Goal: Task Accomplishment & Management: Manage account settings

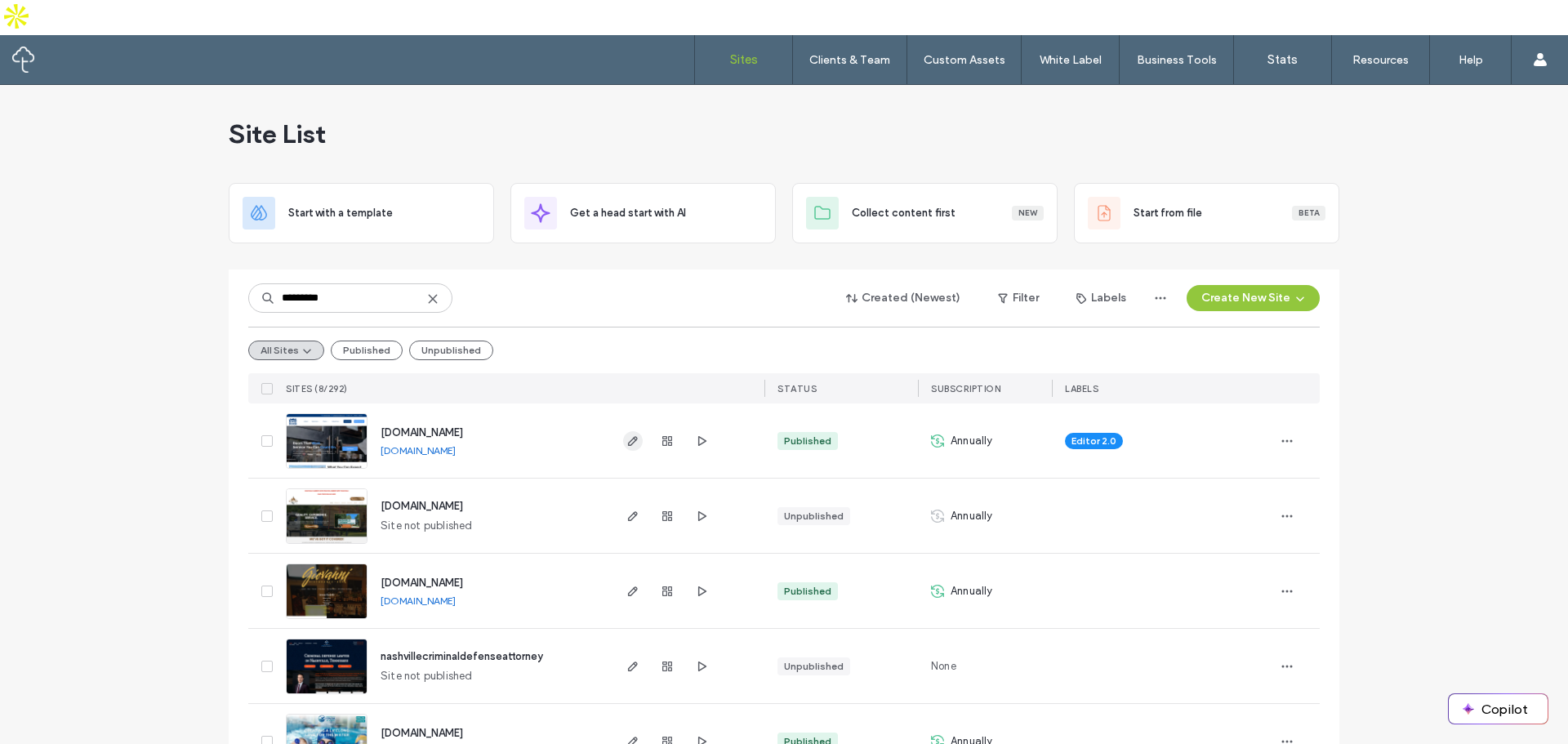
type input "*********"
click at [627, 434] on icon "button" at bounding box center [633, 441] width 13 height 13
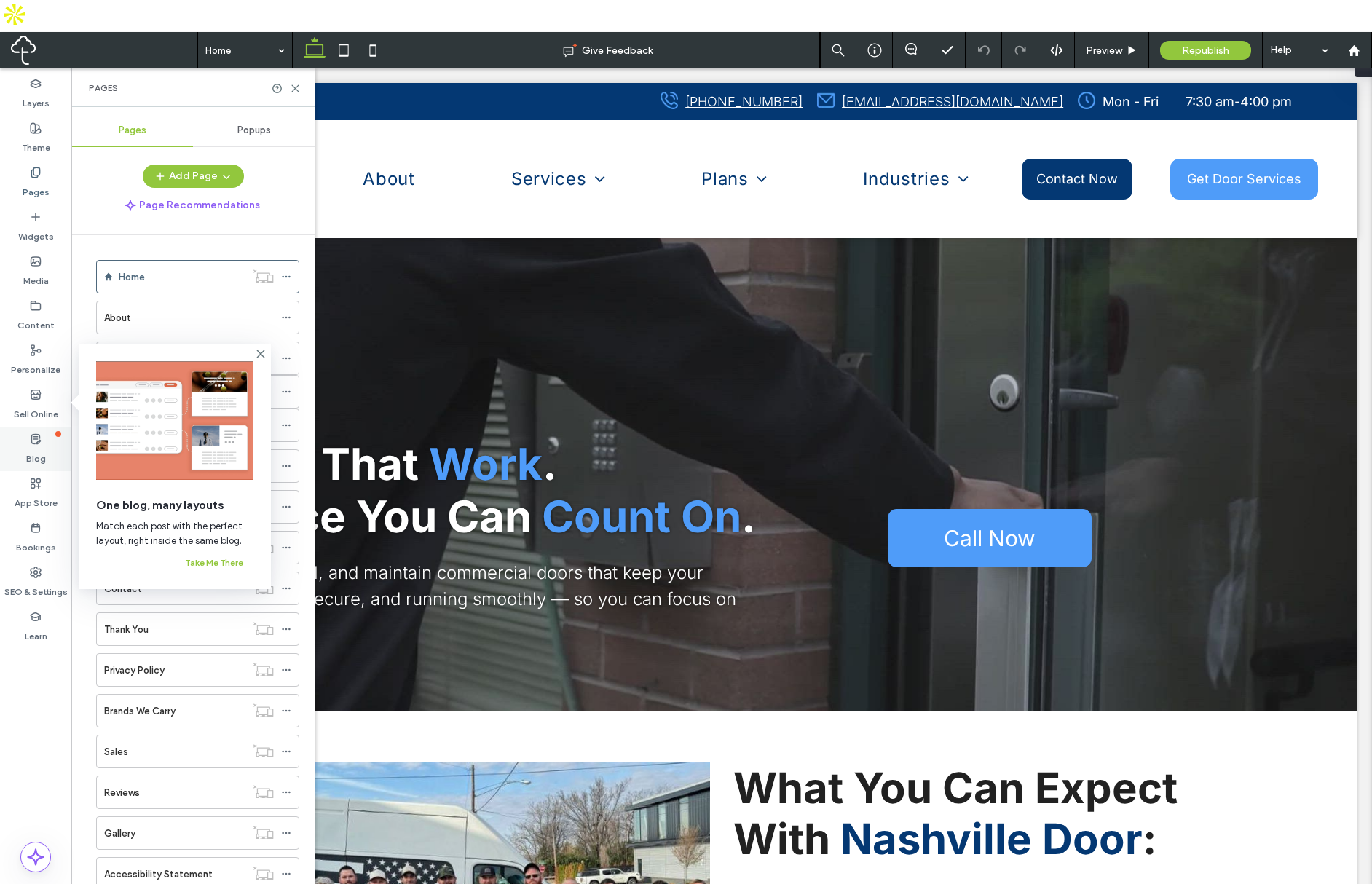
click at [44, 427] on div "Blog" at bounding box center [35, 449] width 72 height 45
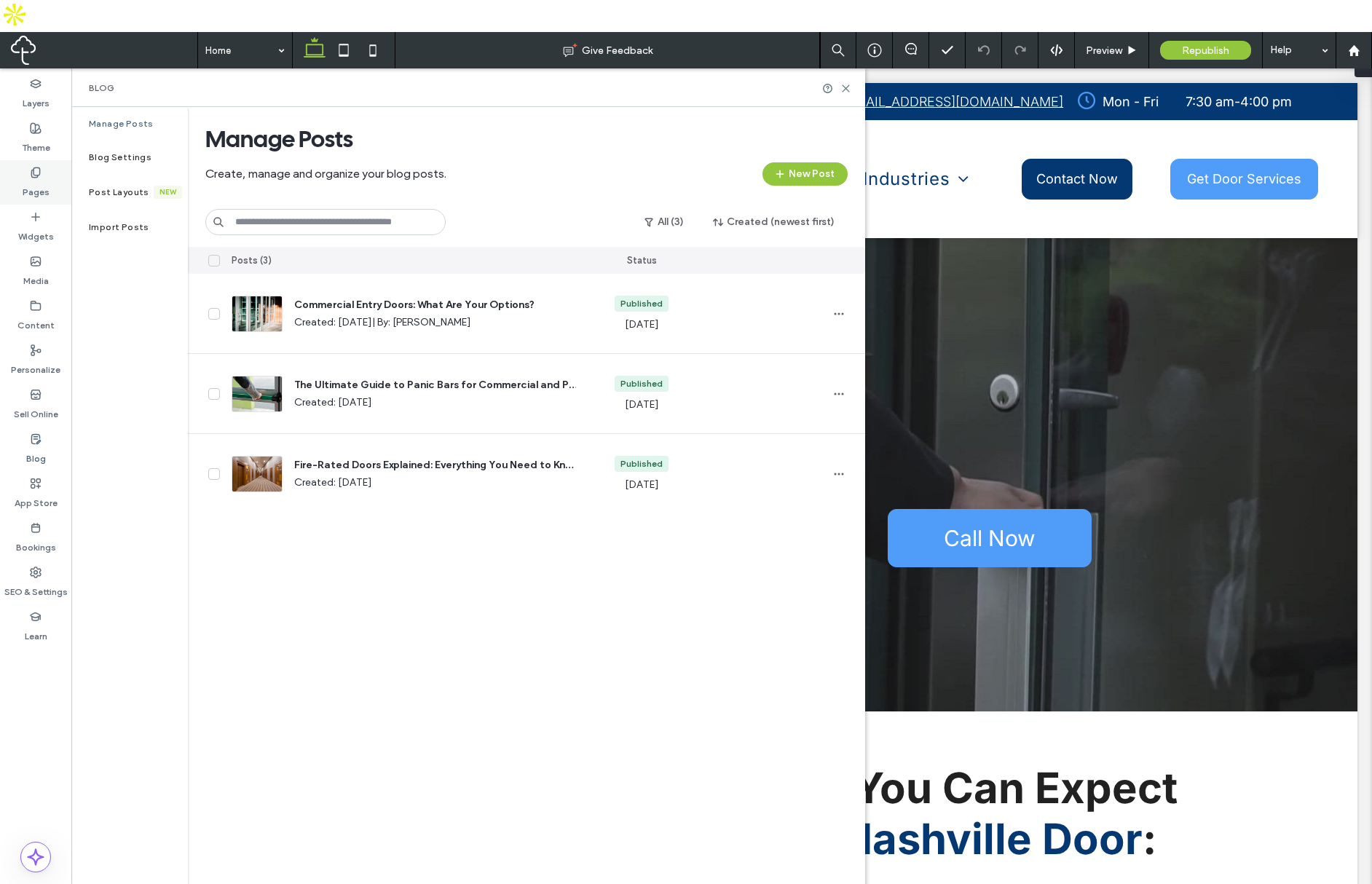
click at [36, 178] on label "Pages" at bounding box center [36, 188] width 27 height 20
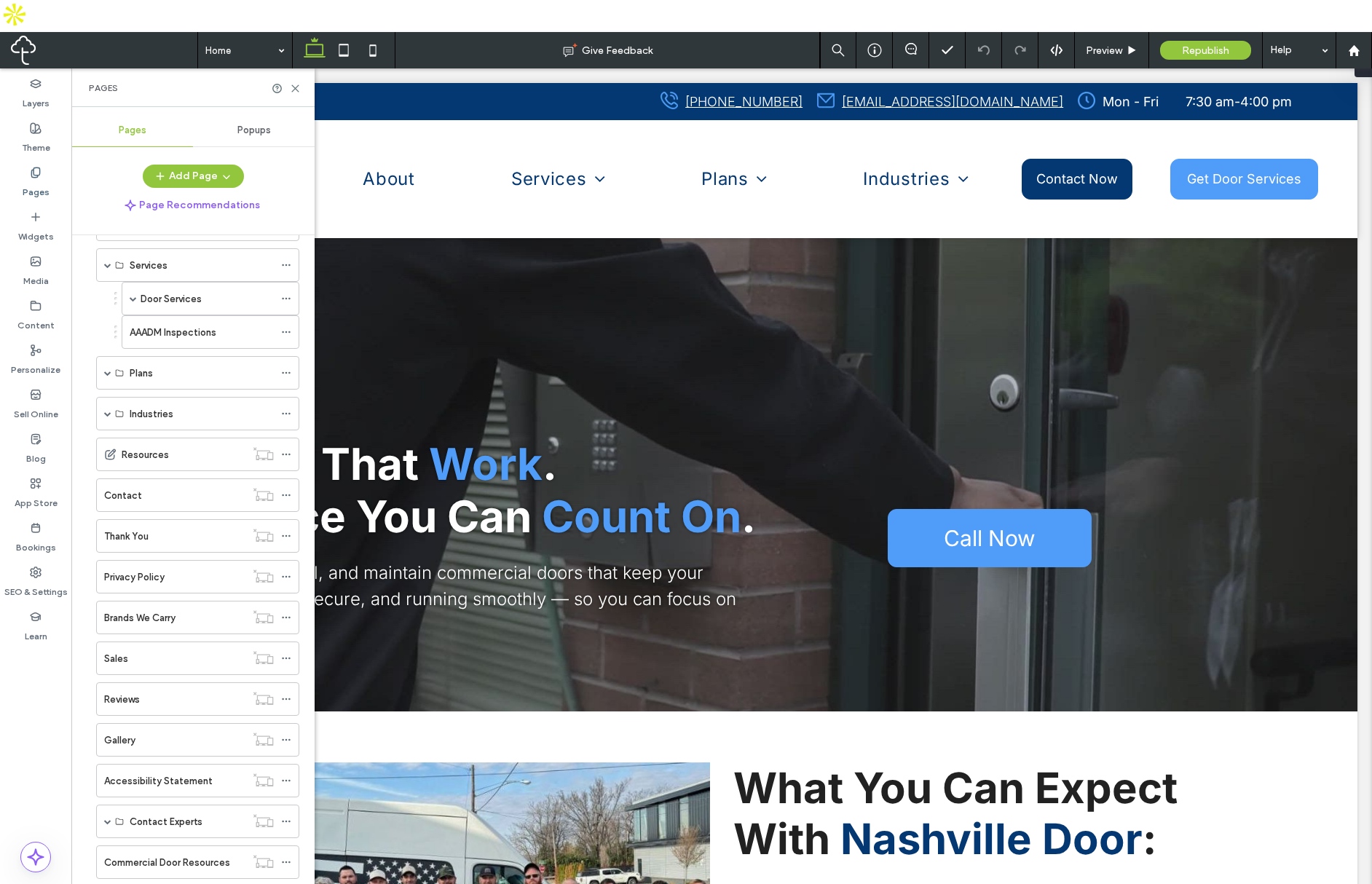
scroll to position [100, 0]
click at [193, 843] on label "Commercial Door Resources" at bounding box center [166, 856] width 126 height 25
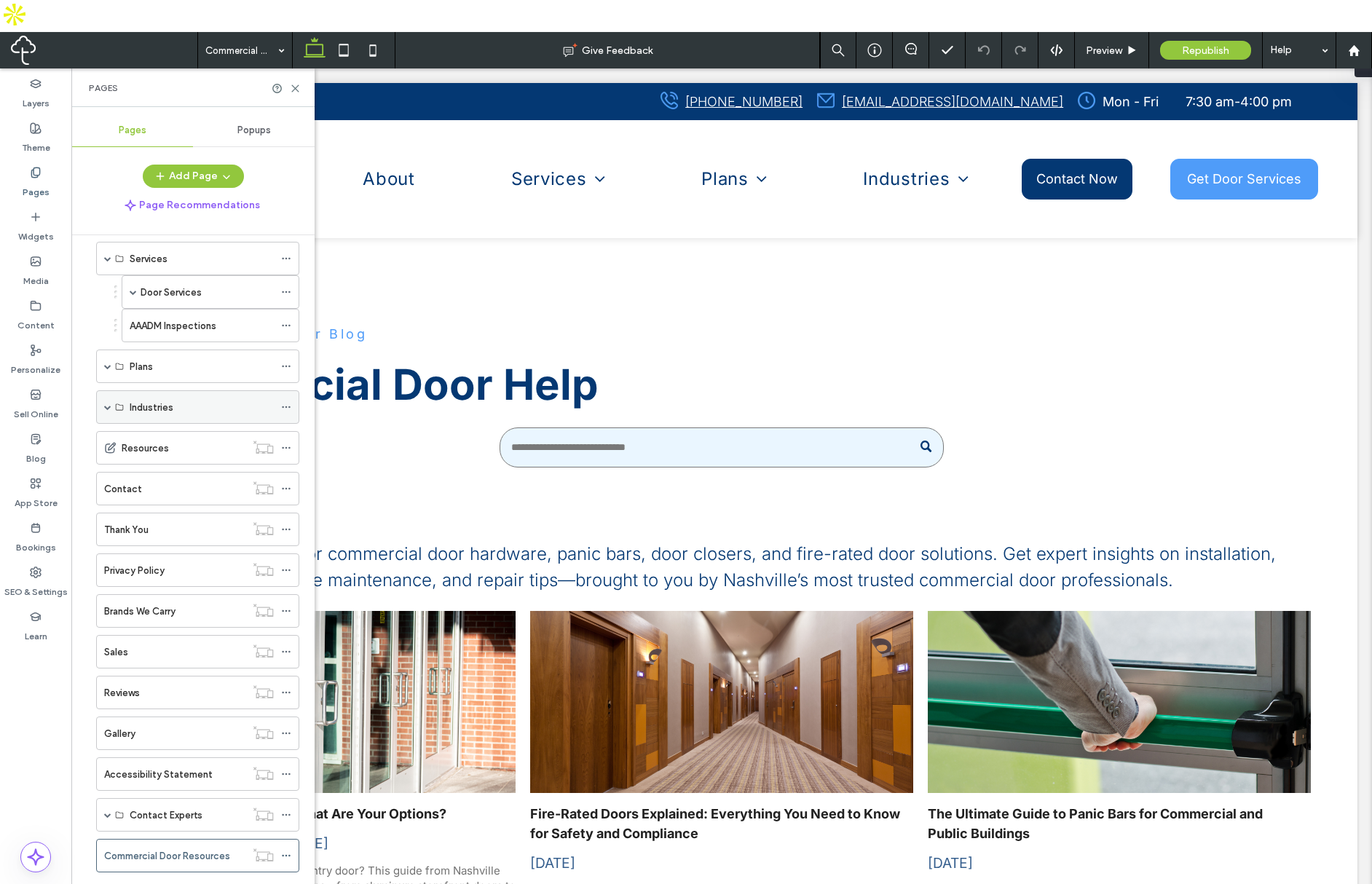
click at [101, 390] on div "Industries" at bounding box center [198, 407] width 203 height 34
click at [106, 404] on span at bounding box center [107, 407] width 8 height 8
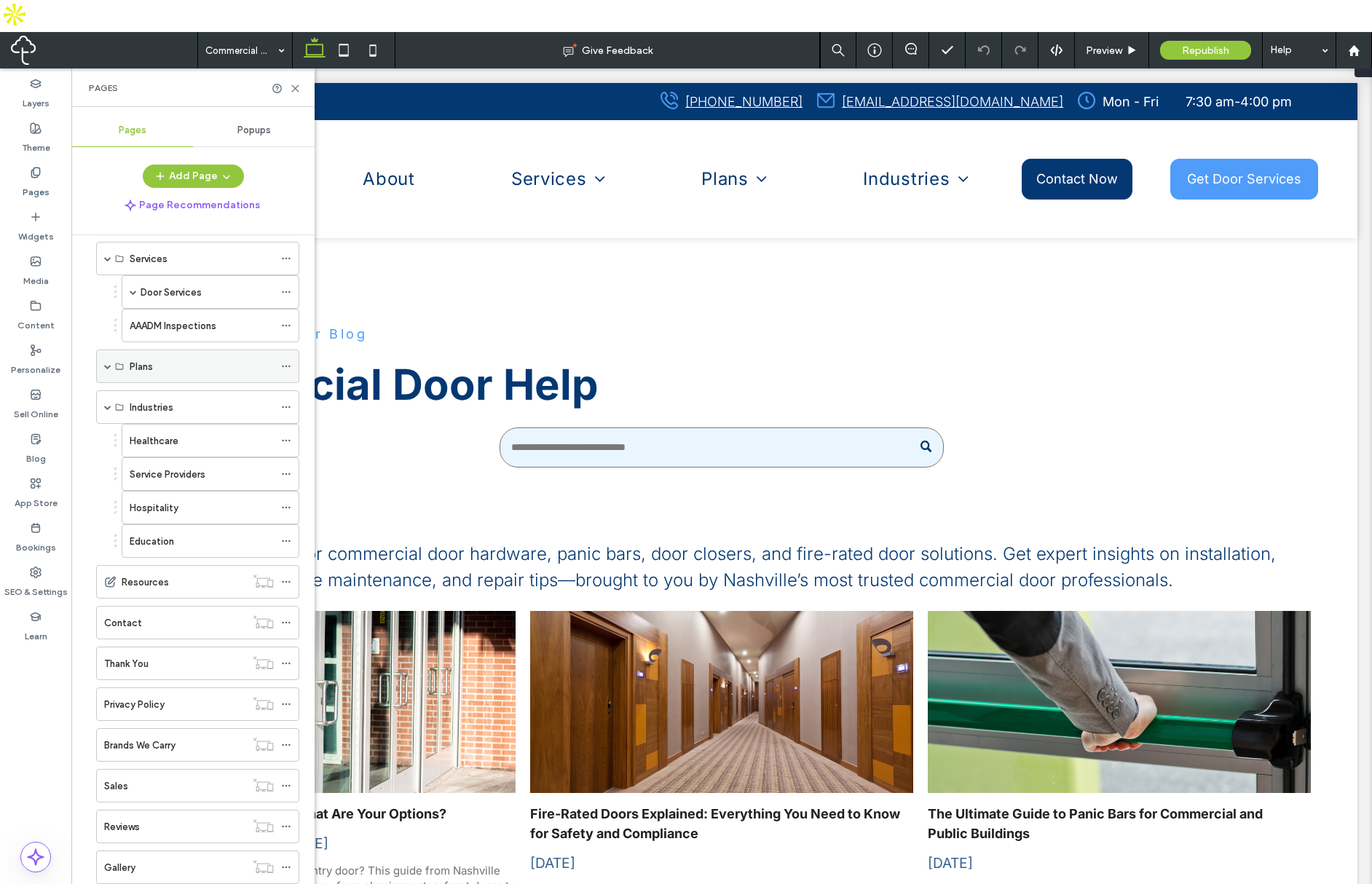
click at [106, 363] on span at bounding box center [107, 366] width 8 height 8
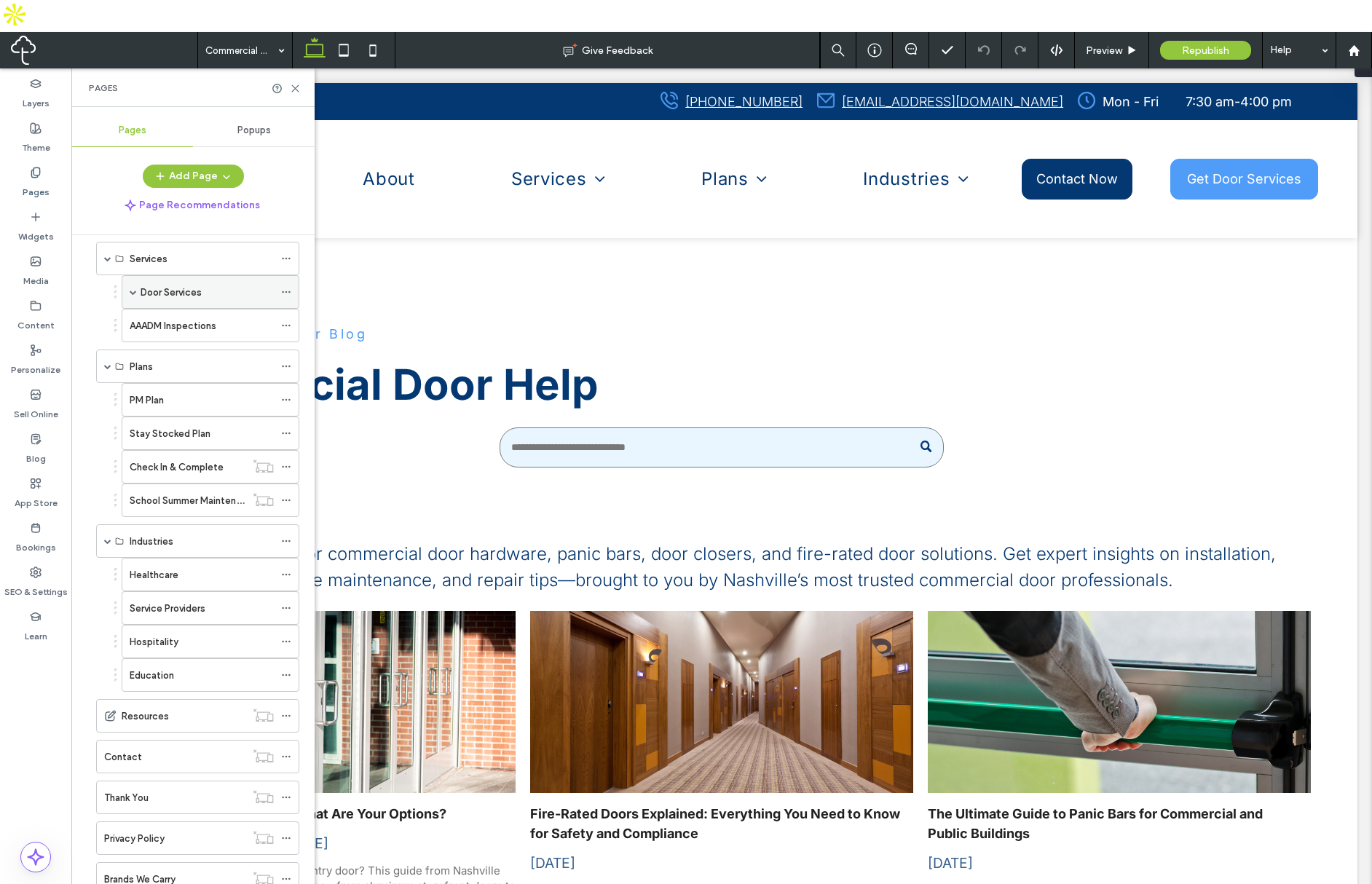
click at [133, 289] on span at bounding box center [133, 292] width 8 height 8
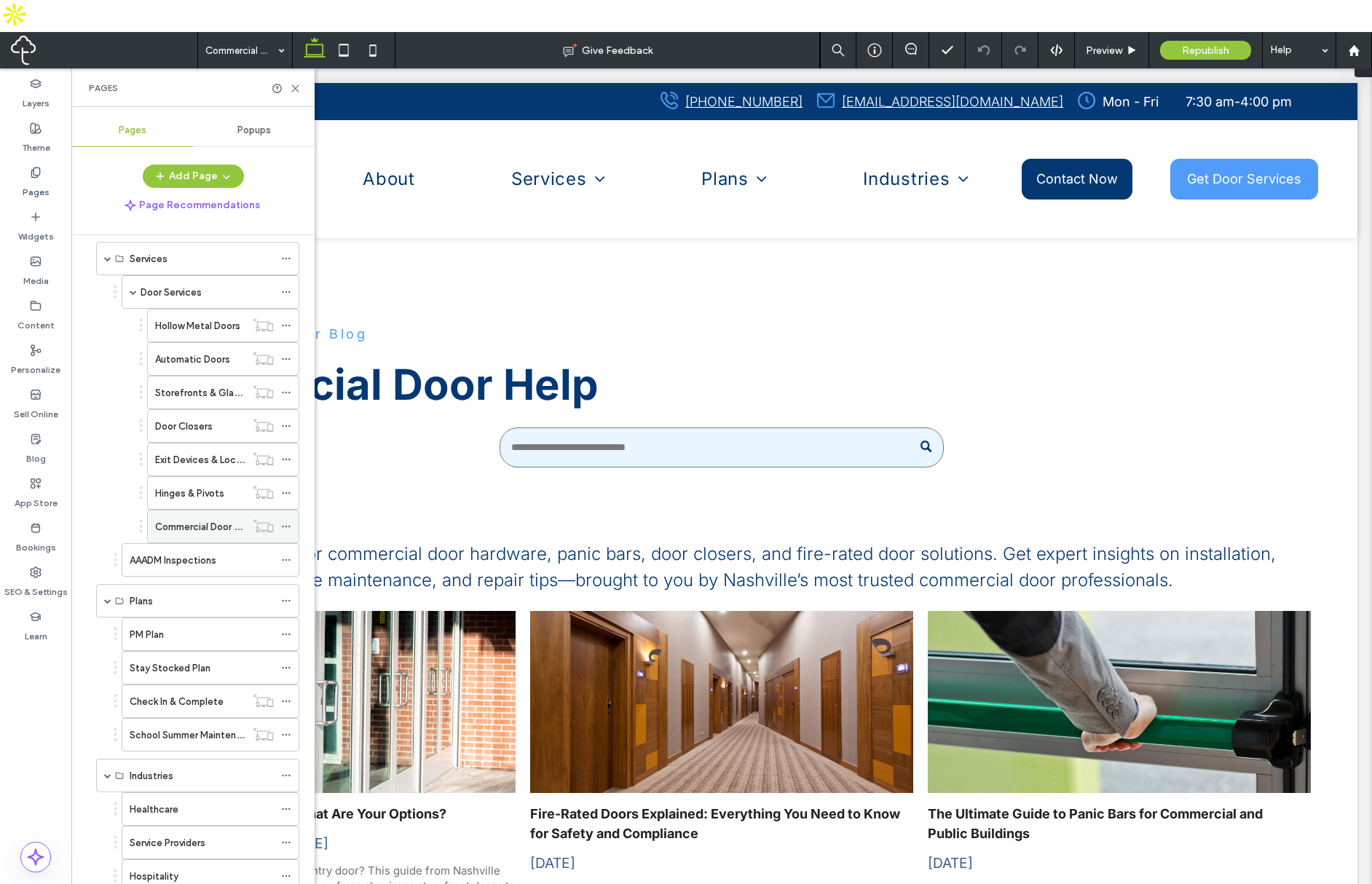
click at [289, 522] on icon at bounding box center [286, 527] width 10 height 10
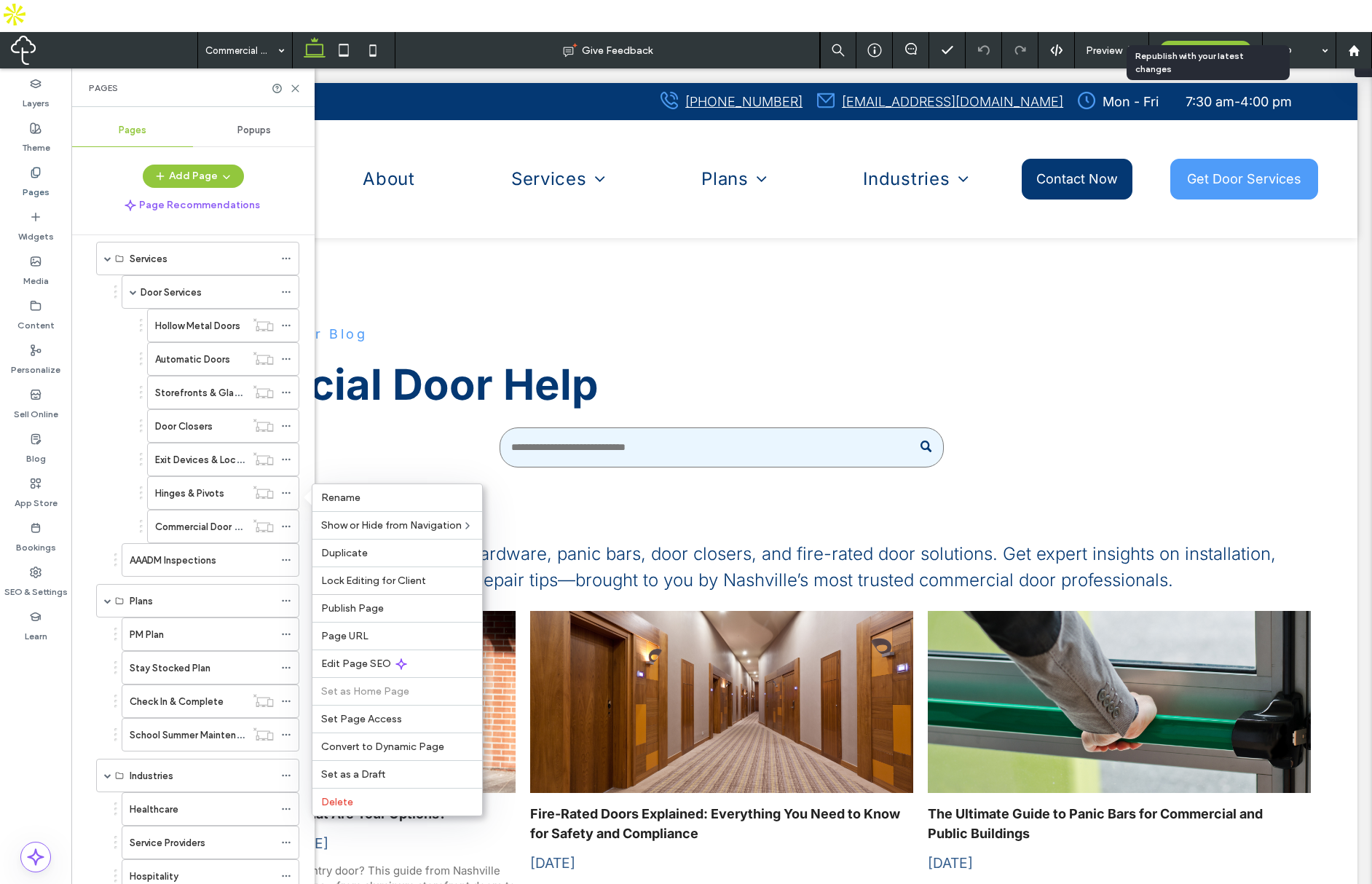
click at [1207, 45] on span "Republish" at bounding box center [1206, 51] width 47 height 13
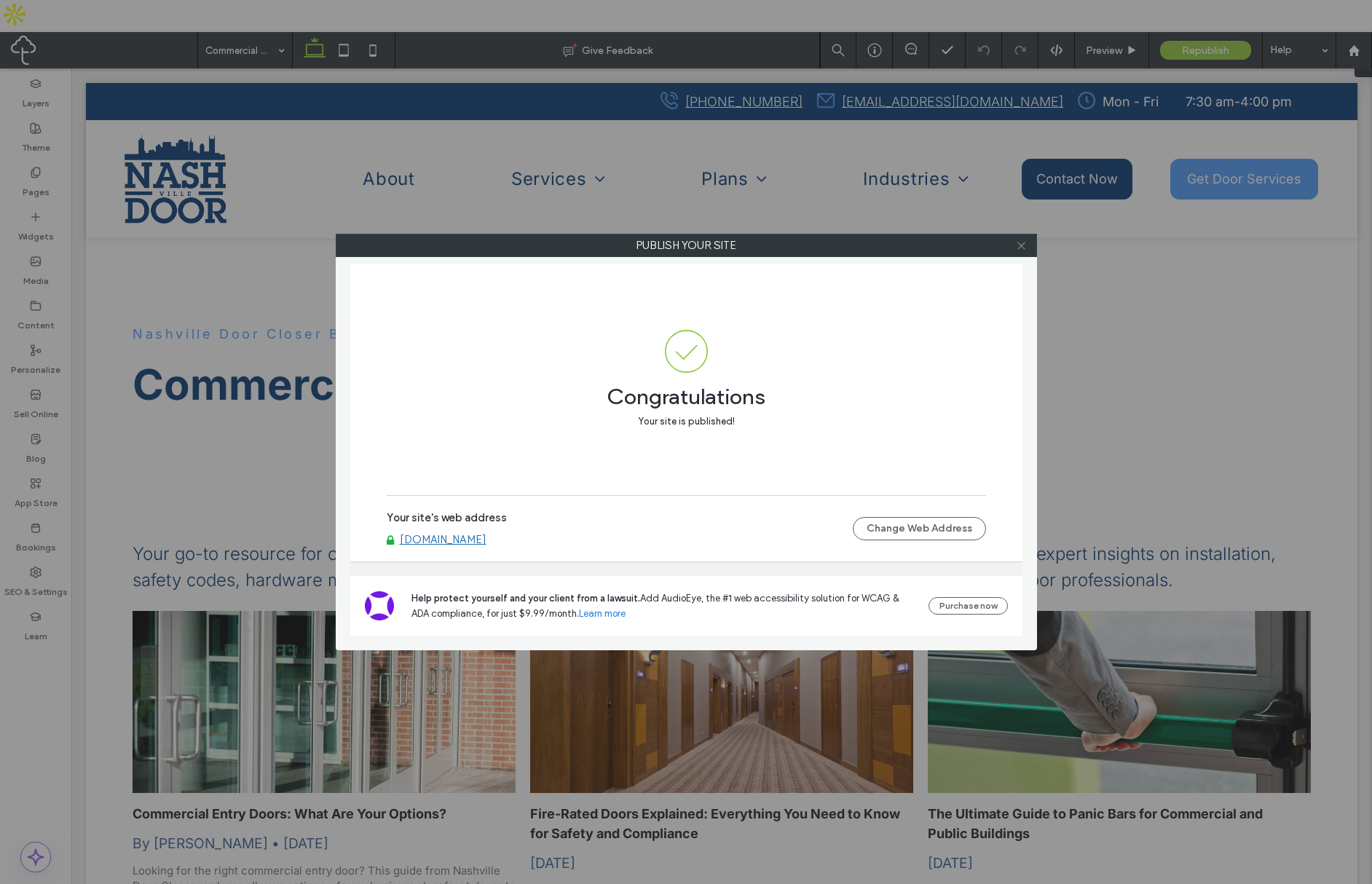
click at [1016, 243] on icon at bounding box center [1021, 246] width 11 height 11
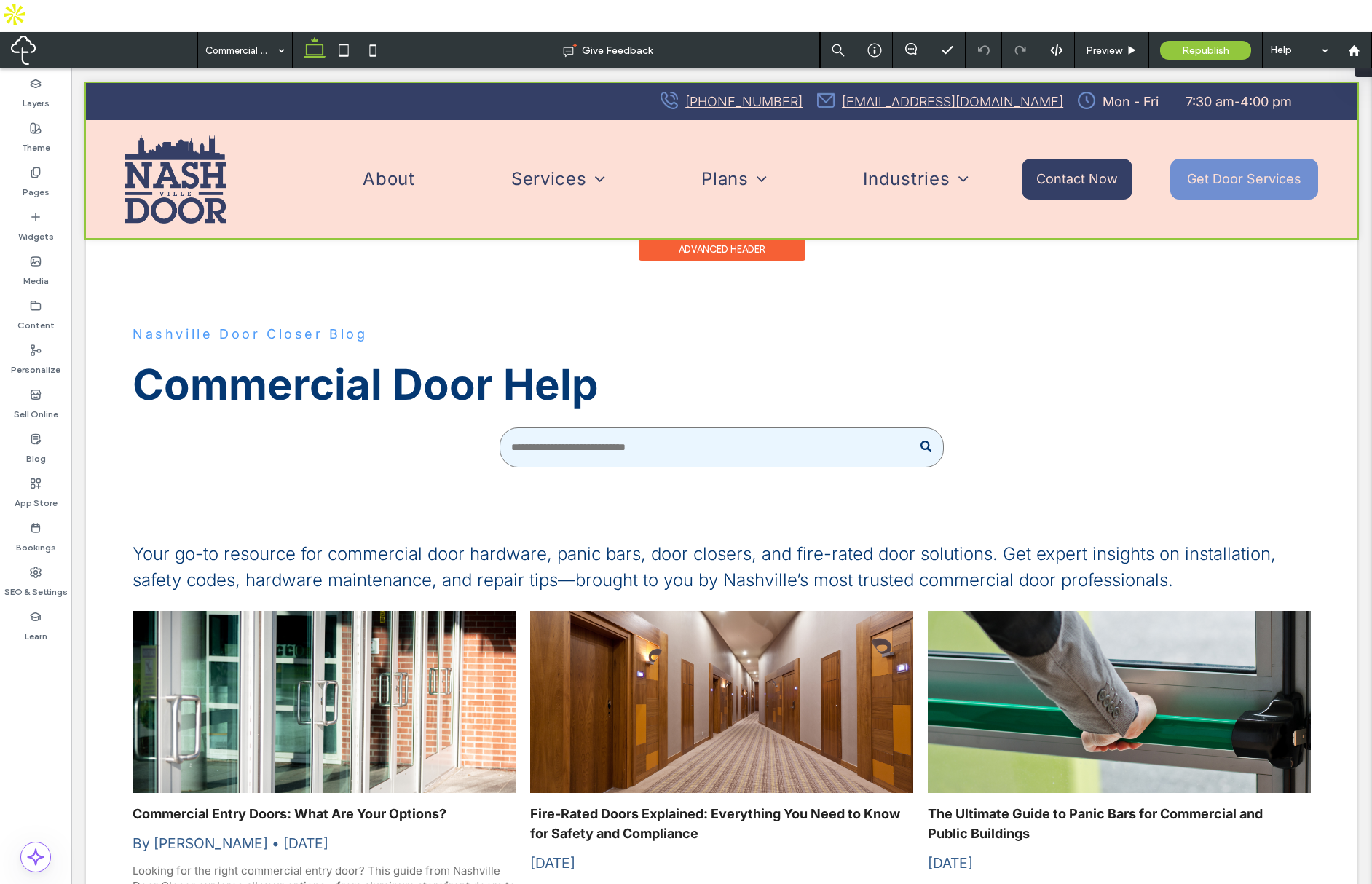
click at [752, 178] on div at bounding box center [722, 160] width 1272 height 155
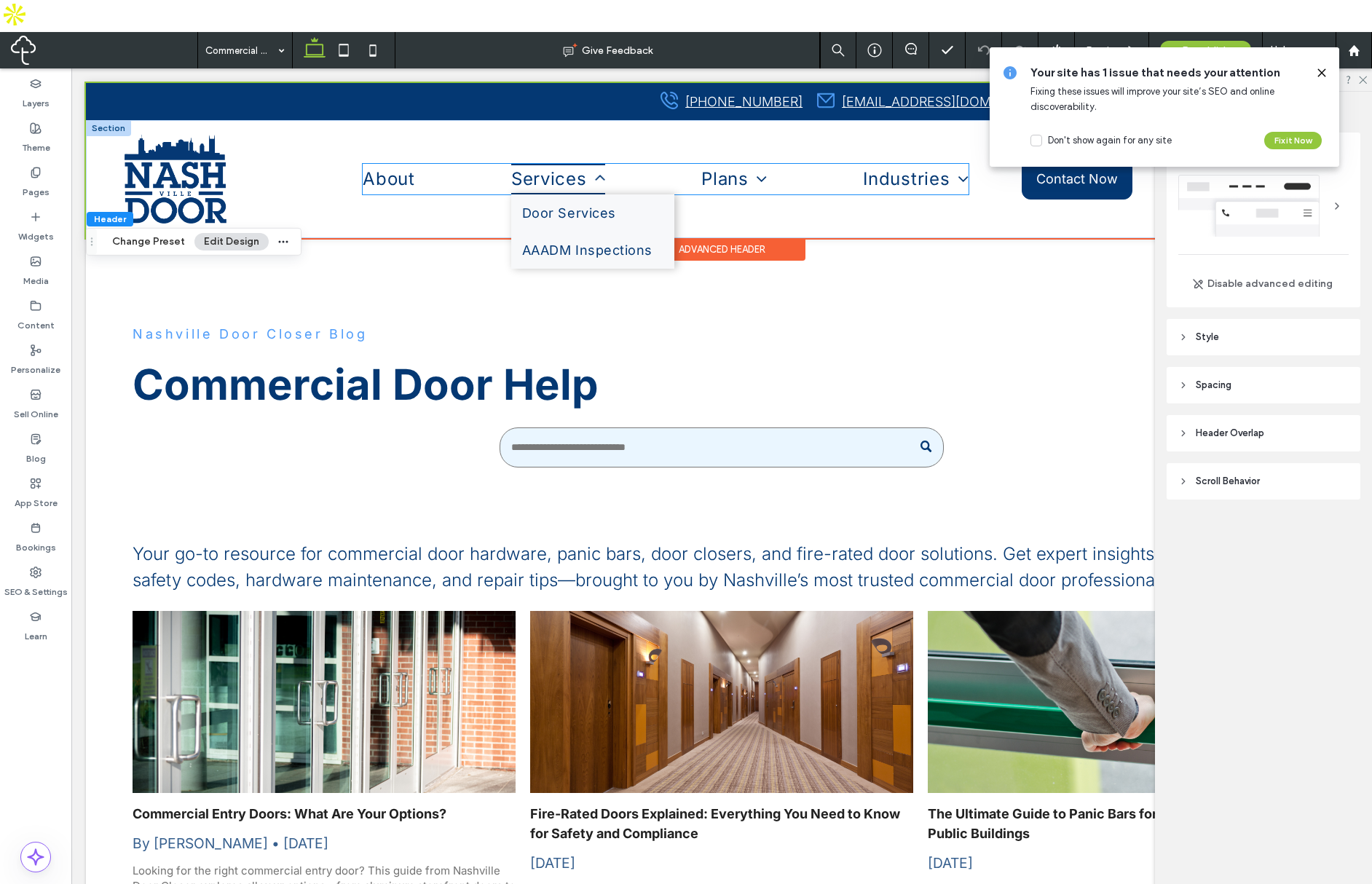
click at [576, 179] on span "Services" at bounding box center [559, 179] width 95 height 31
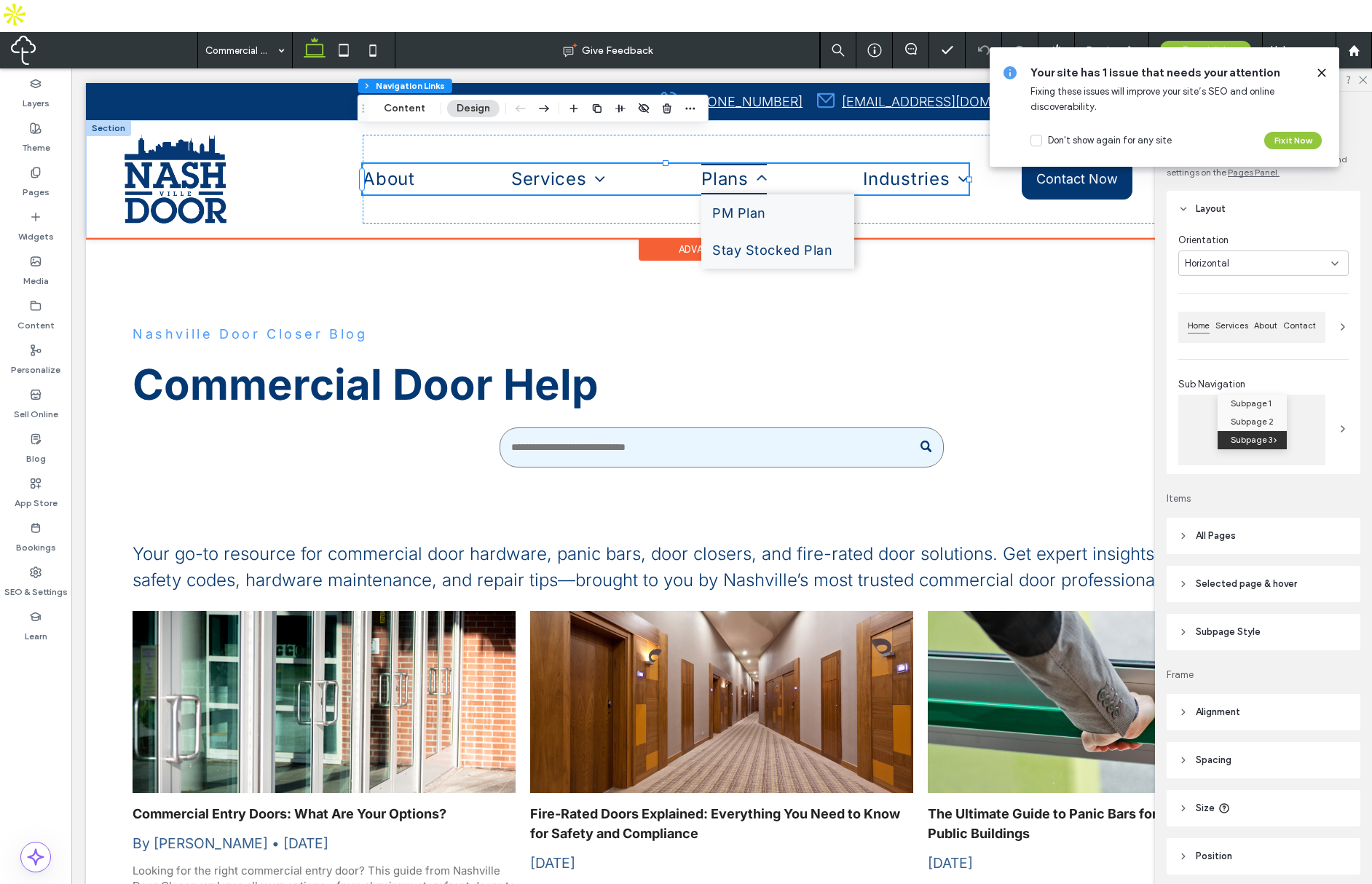
click at [720, 185] on span "Plans" at bounding box center [735, 179] width 66 height 31
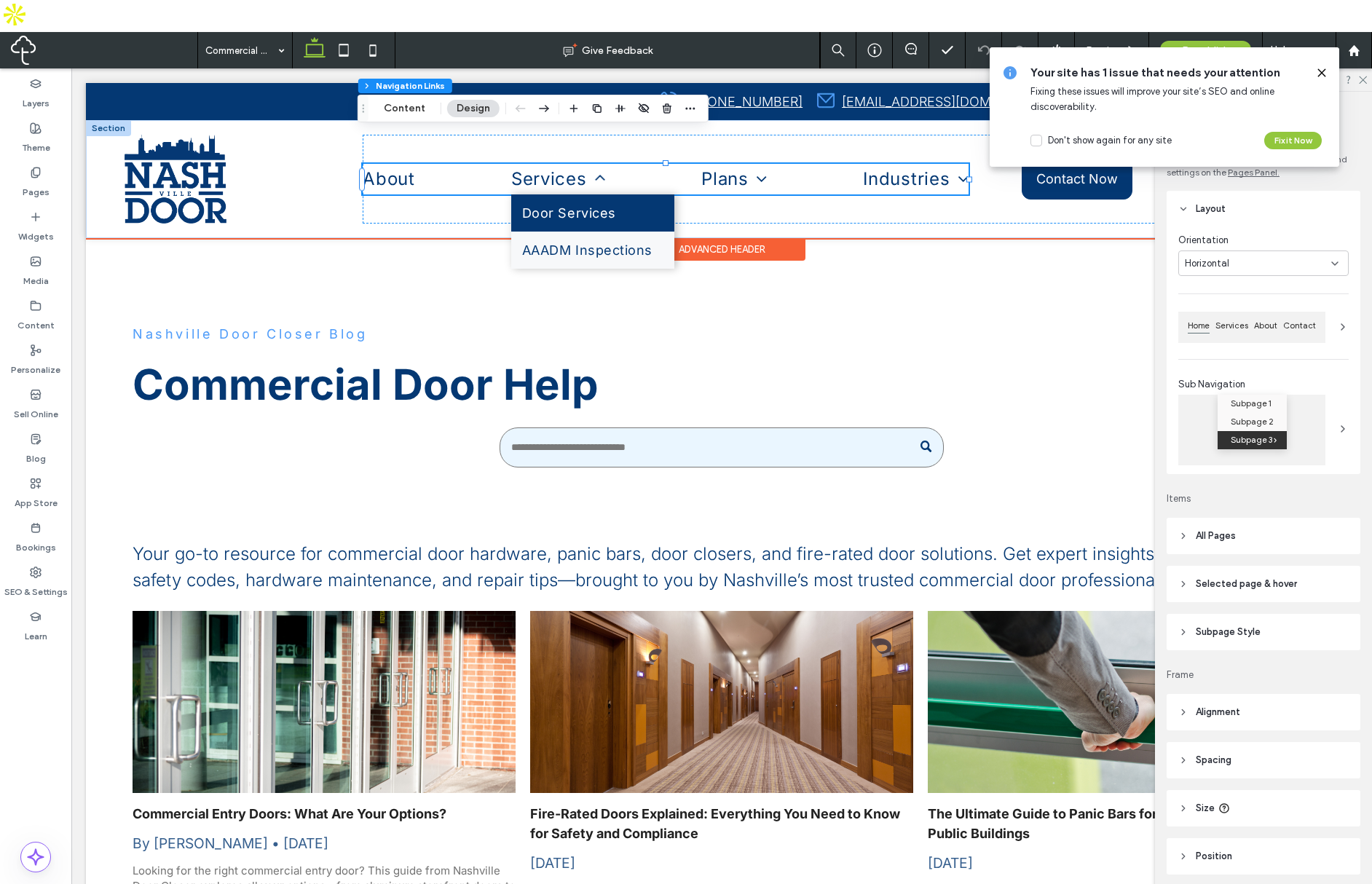
click at [562, 214] on span "Door Services" at bounding box center [569, 213] width 94 height 15
